Goal: Find contact information: Find contact information

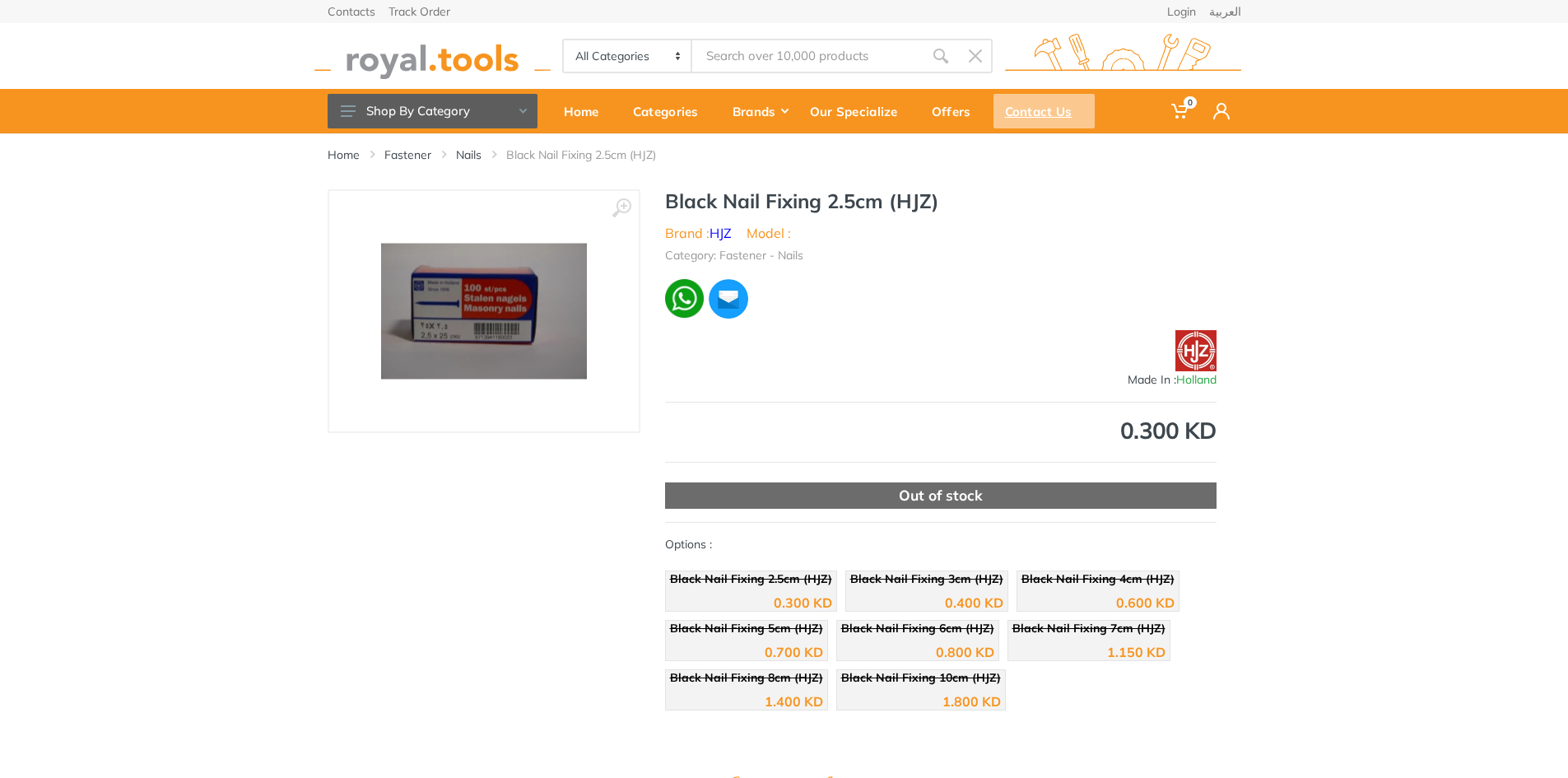
click at [1030, 110] on div "Contact Us" at bounding box center [1043, 111] width 101 height 35
